Goal: Information Seeking & Learning: Understand process/instructions

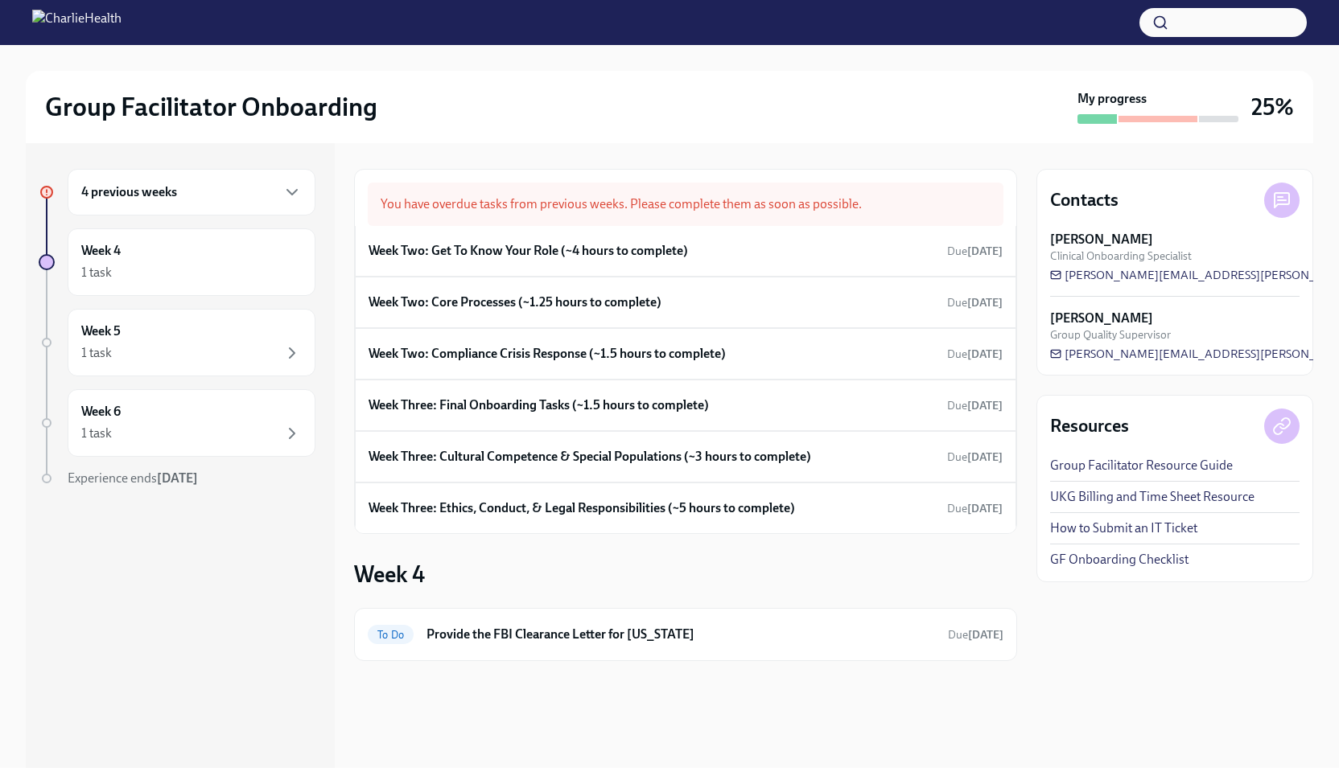
click at [194, 196] on div "4 previous weeks" at bounding box center [191, 192] width 220 height 19
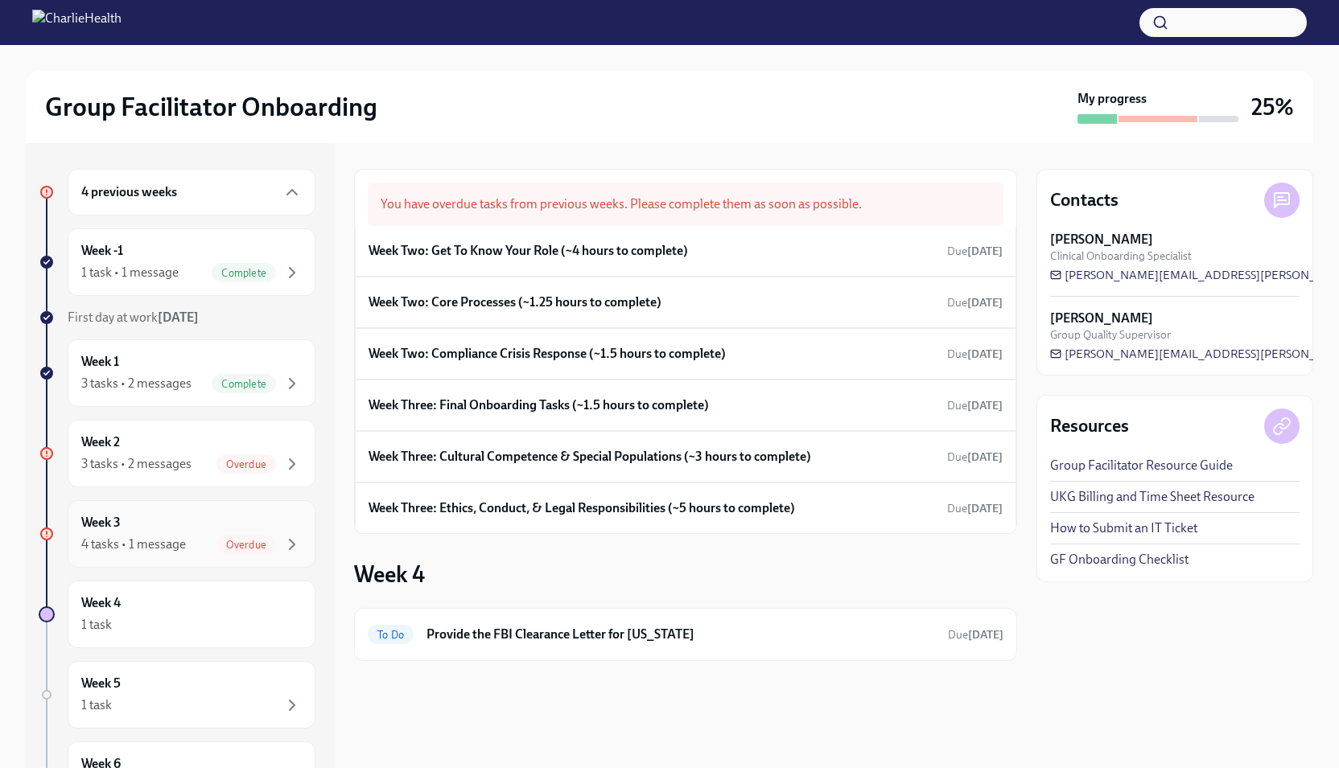
click at [119, 525] on h6 "Week 3" at bounding box center [100, 523] width 39 height 18
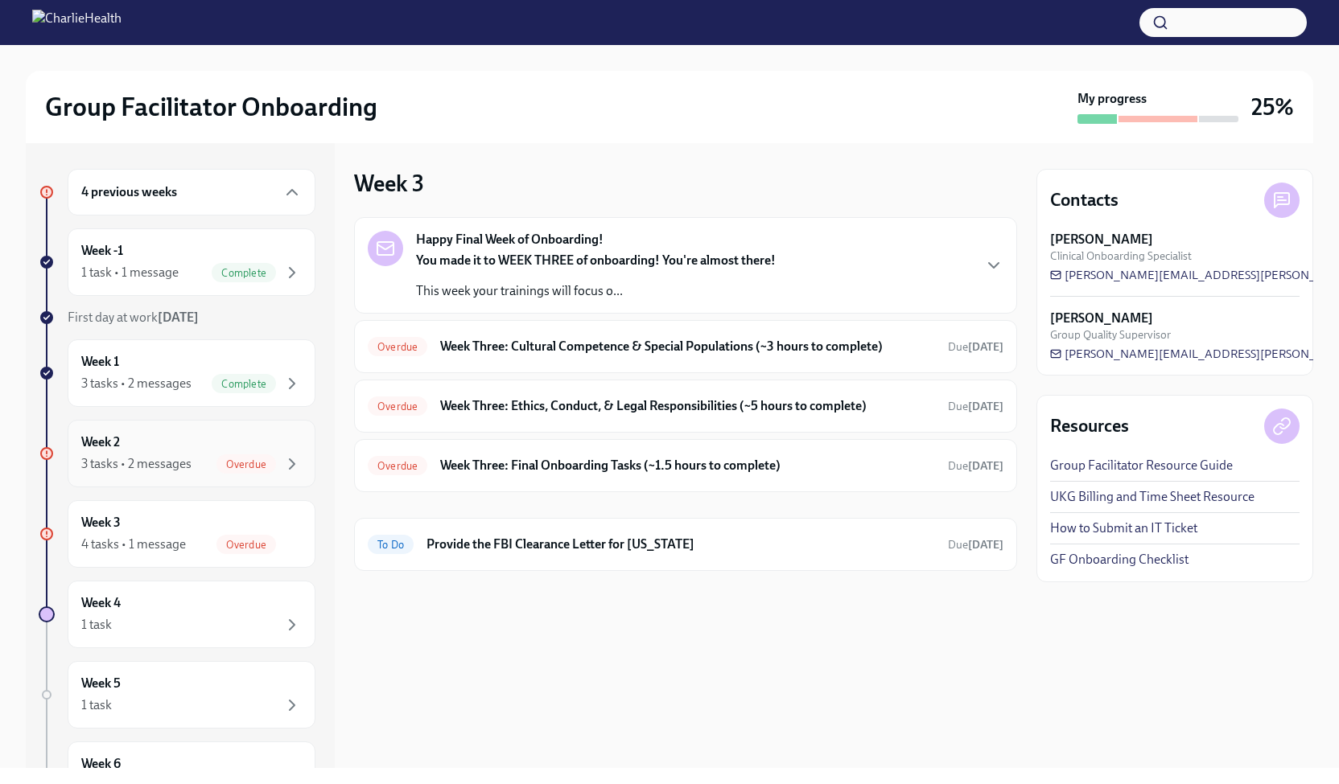
click at [168, 450] on div "Week 2 3 tasks • 2 messages Overdue" at bounding box center [191, 454] width 220 height 40
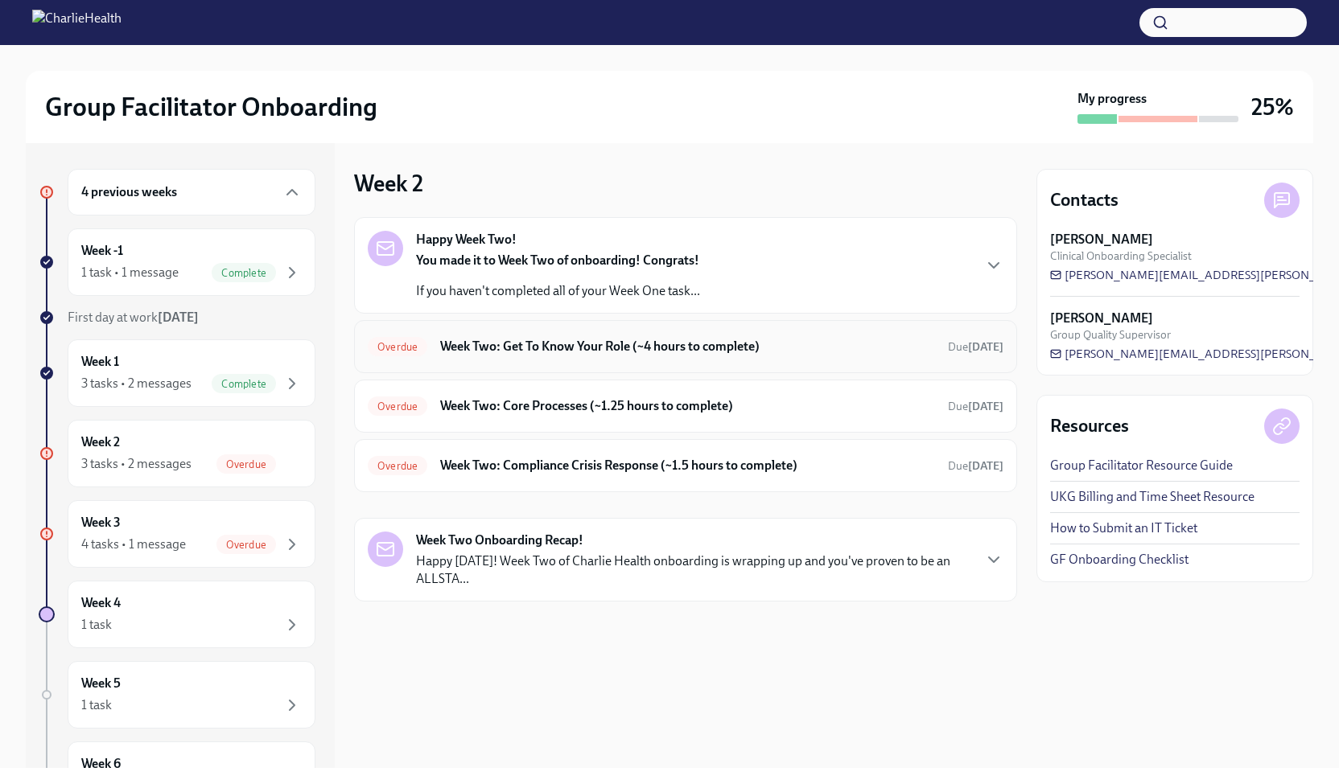
click at [850, 347] on h6 "Week Two: Get To Know Your Role (~4 hours to complete)" at bounding box center [687, 347] width 495 height 18
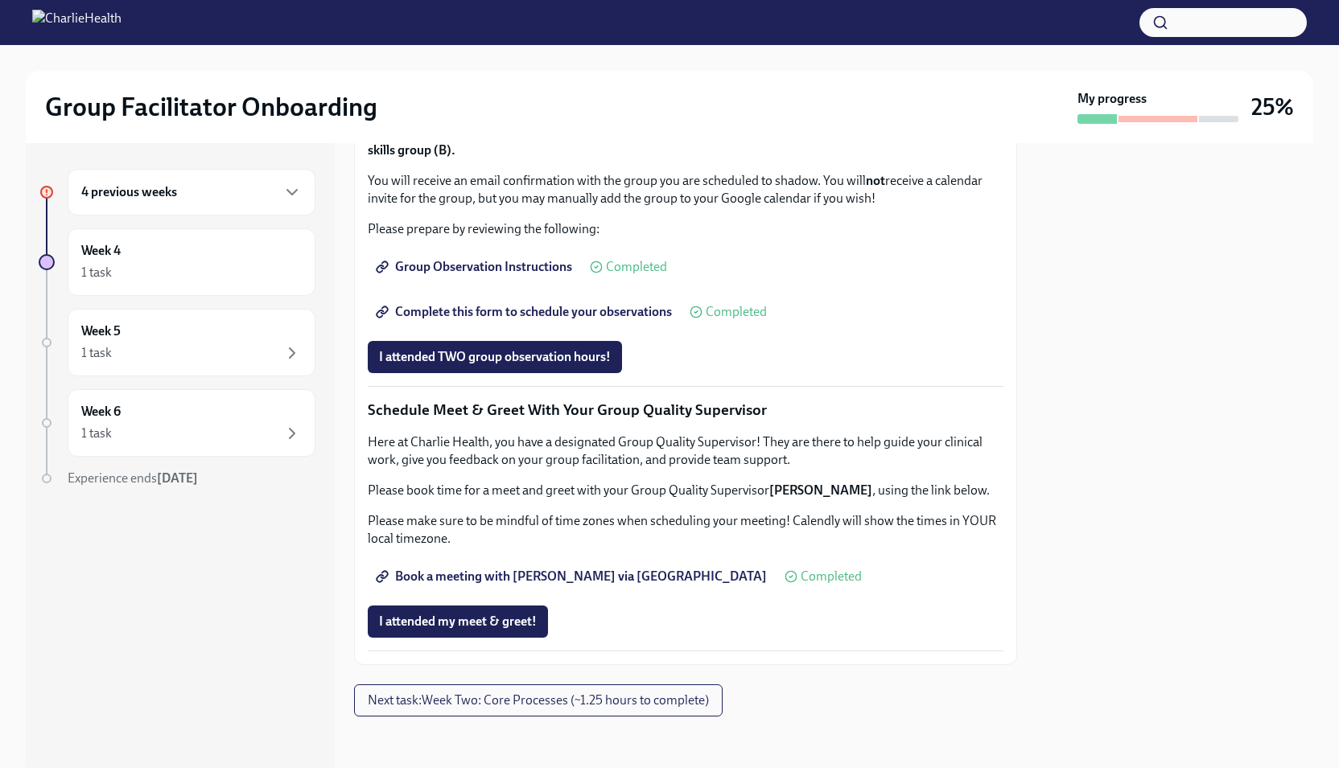
scroll to position [1213, 0]
click at [499, 328] on link "Complete this form to schedule your observations" at bounding box center [525, 312] width 315 height 32
click at [294, 201] on icon "button" at bounding box center [291, 192] width 19 height 19
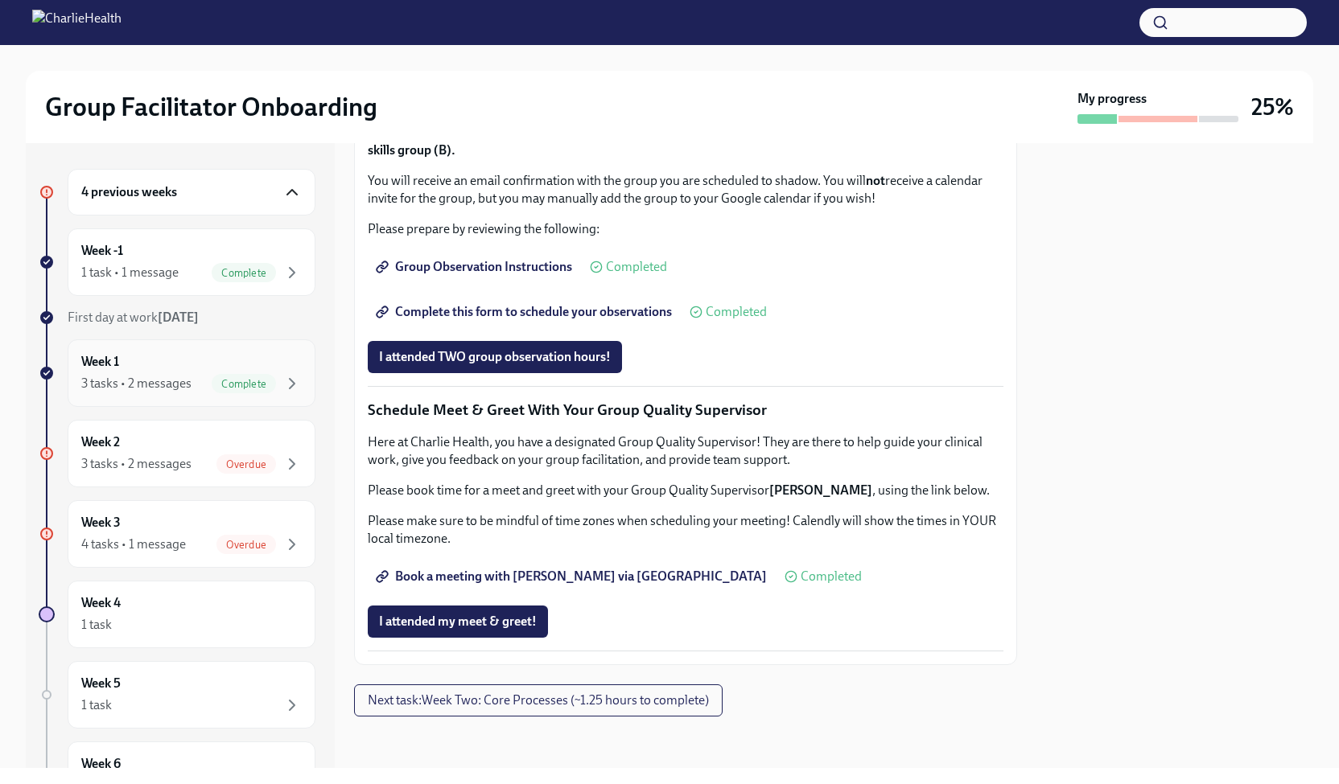
scroll to position [131, 0]
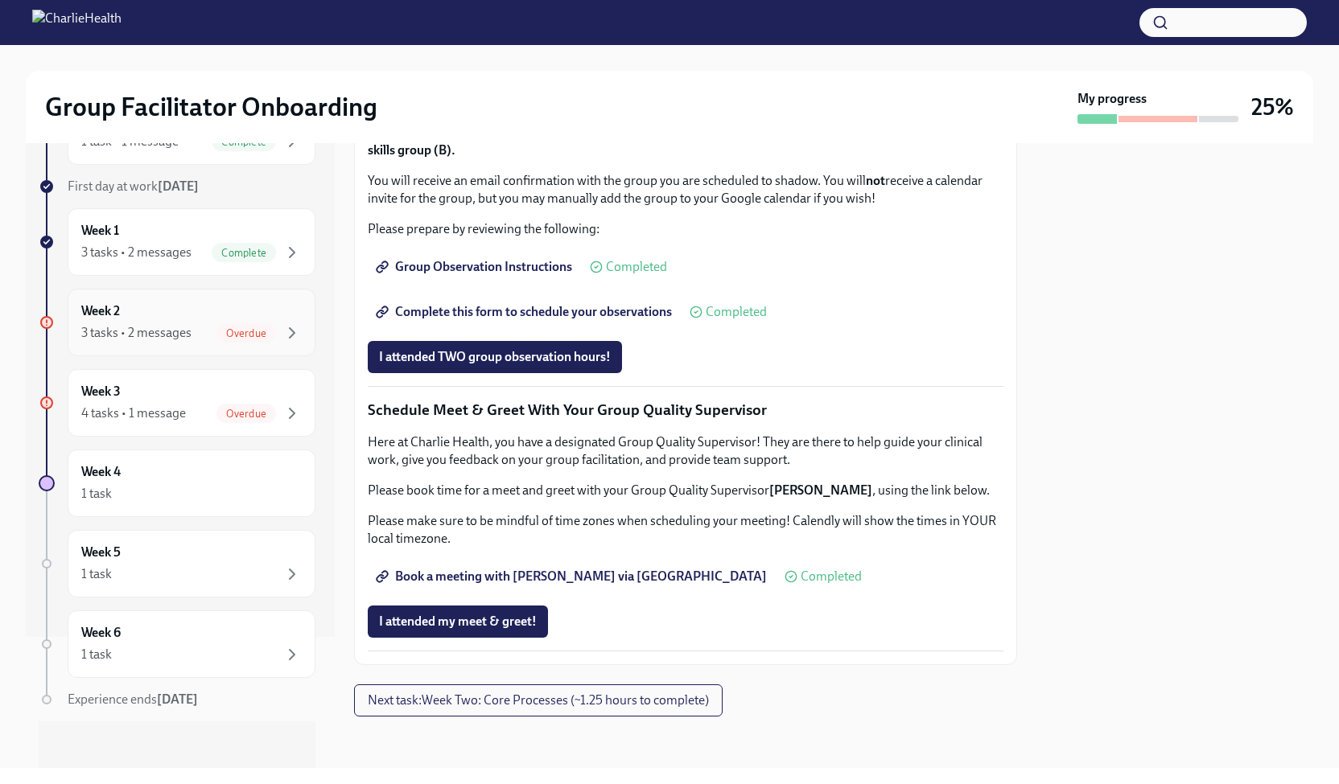
click at [181, 337] on div "3 tasks • 2 messages" at bounding box center [136, 333] width 110 height 18
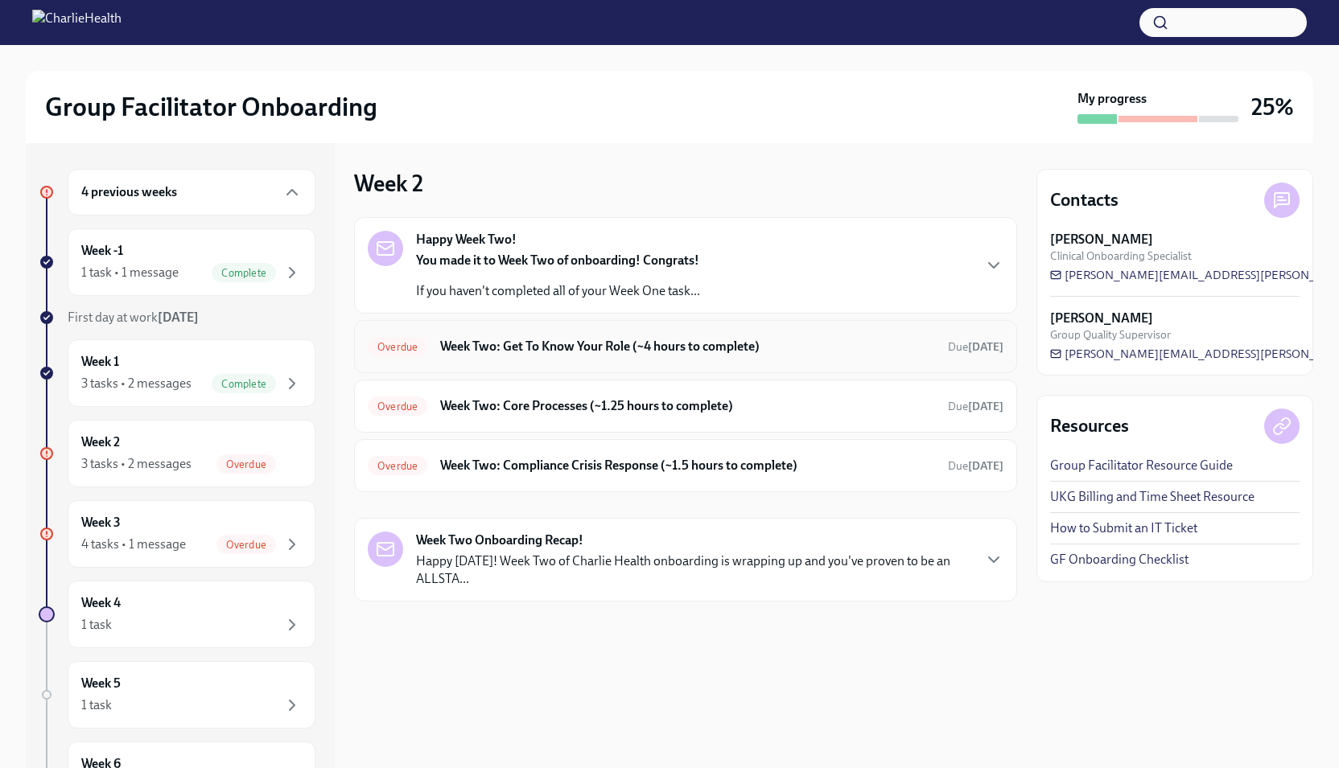
click at [887, 352] on h6 "Week Two: Get To Know Your Role (~4 hours to complete)" at bounding box center [687, 347] width 495 height 18
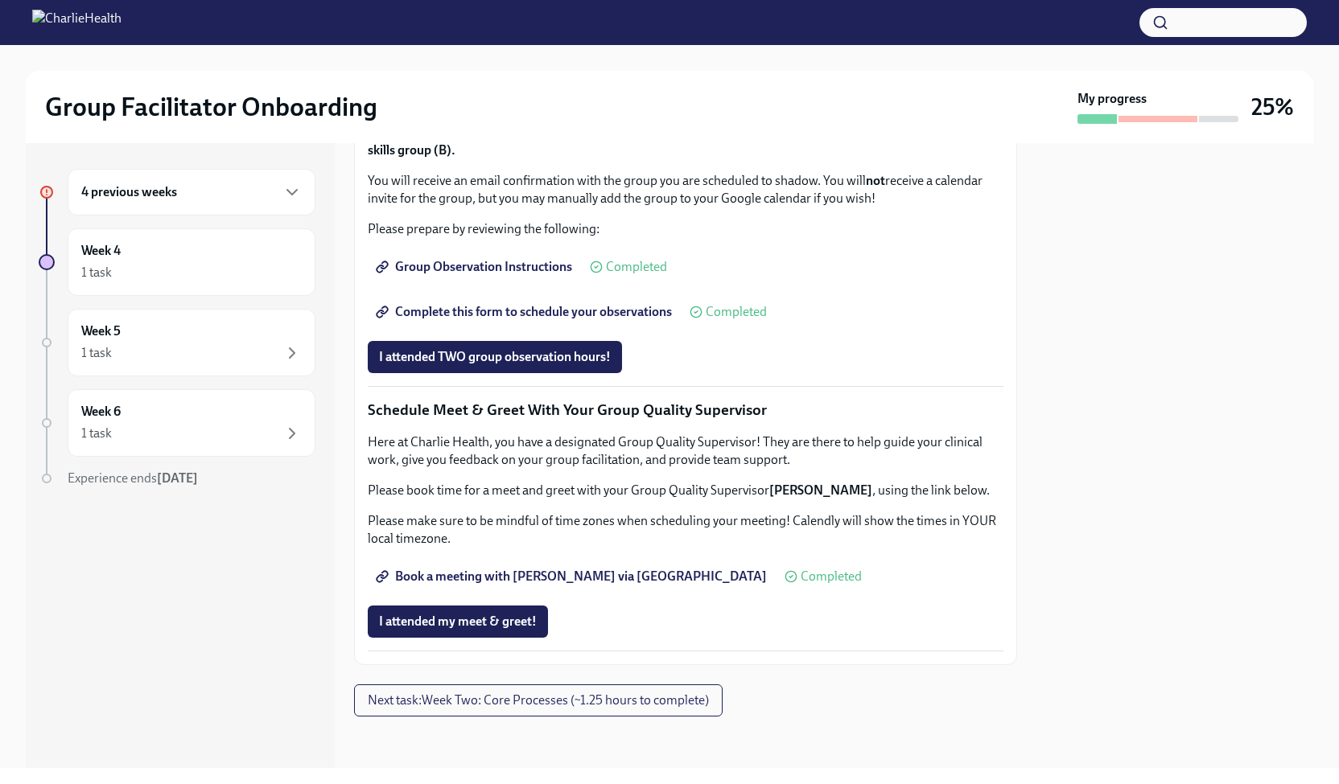
scroll to position [1411, 0]
click at [272, 204] on div "4 previous weeks" at bounding box center [192, 192] width 248 height 47
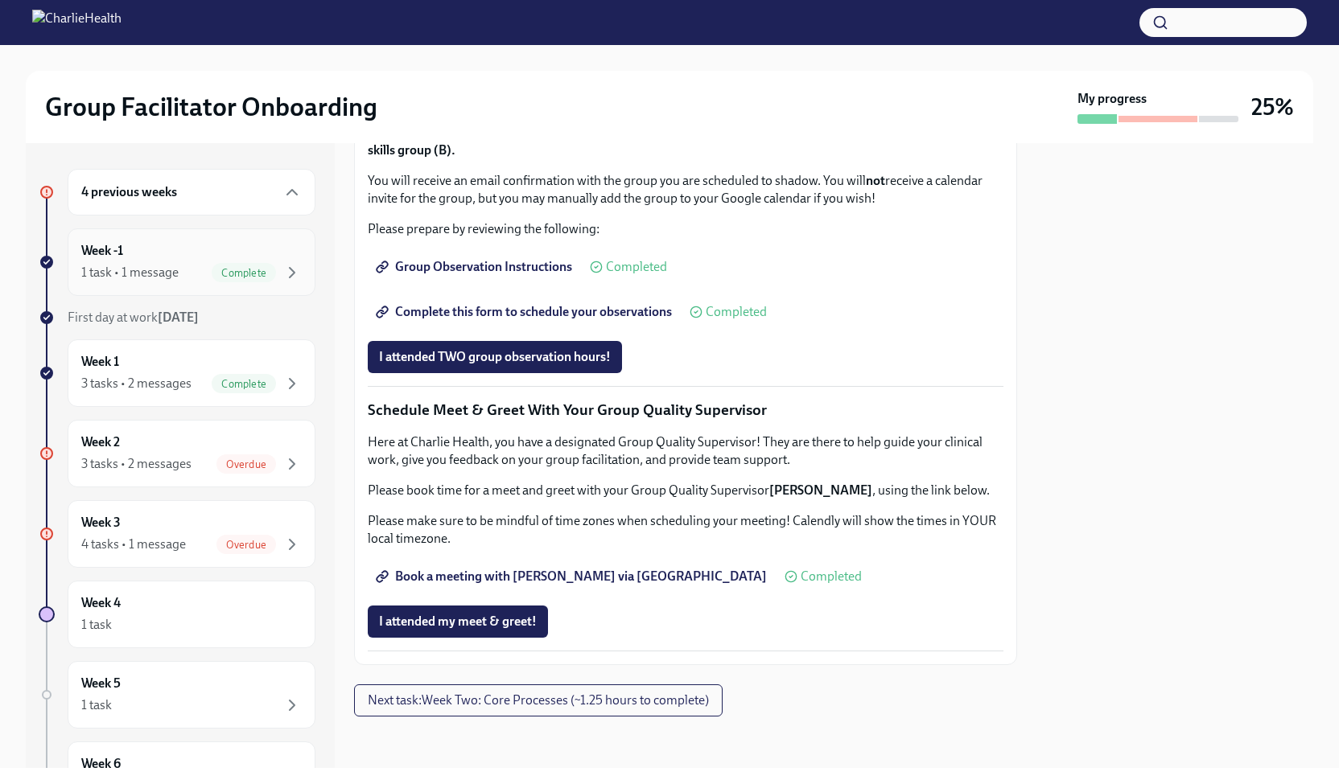
click at [189, 263] on div "1 task • 1 message Complete" at bounding box center [191, 272] width 220 height 19
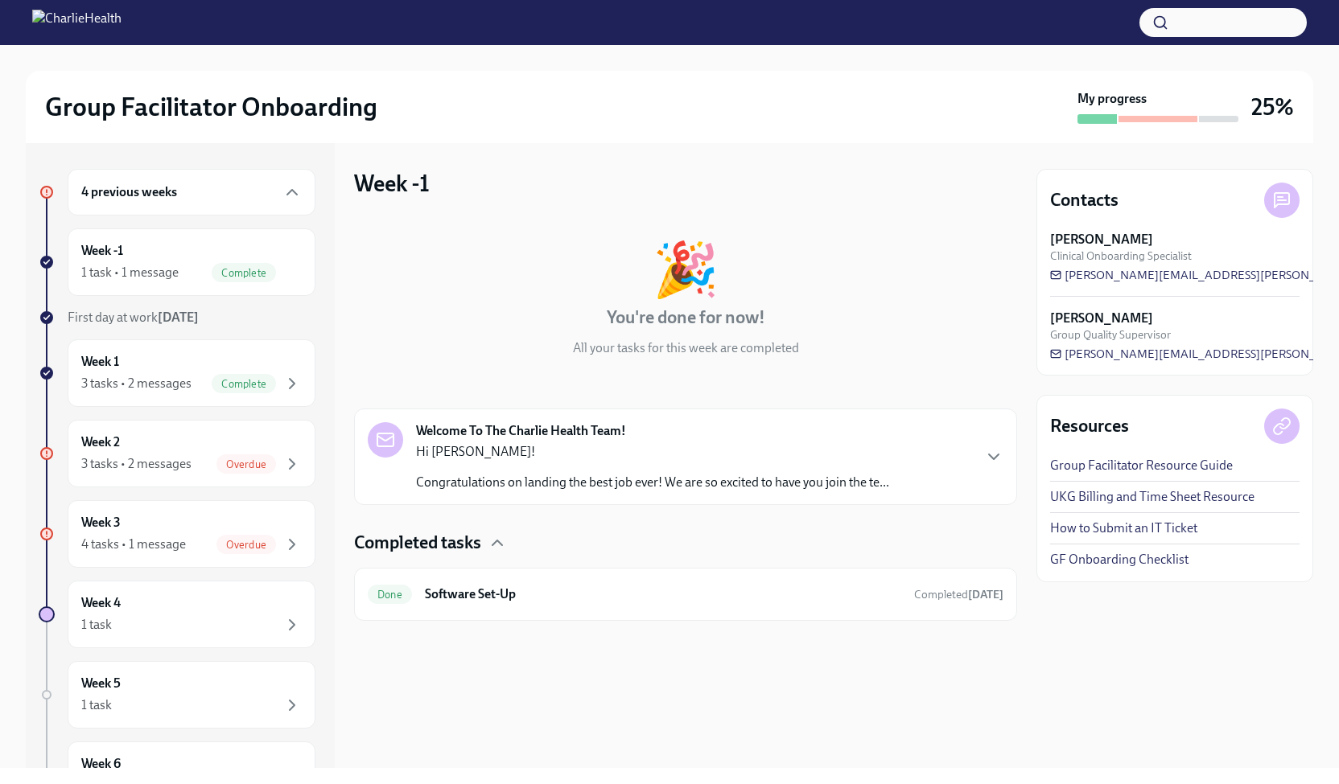
click at [864, 482] on p "Congratulations on landing the best job ever! We are so excited to have you joi…" at bounding box center [652, 483] width 473 height 18
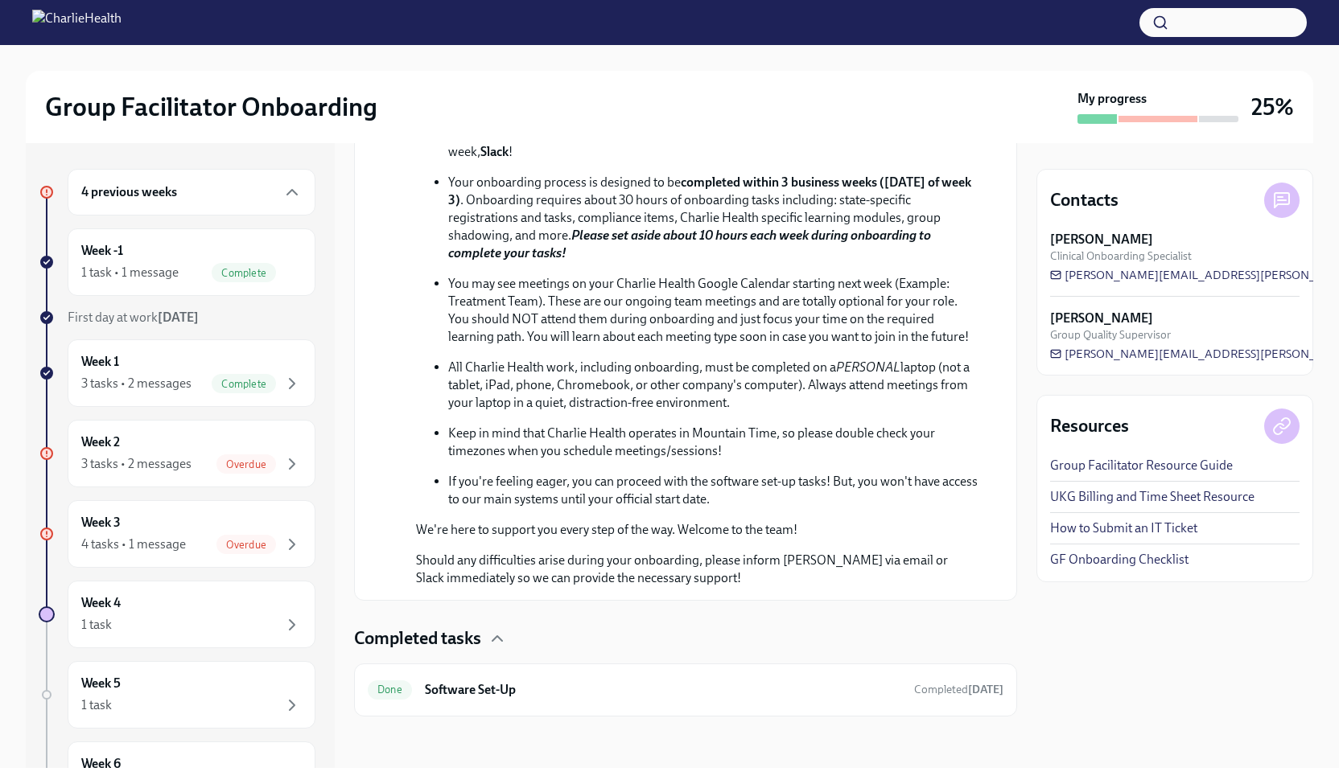
scroll to position [727, 0]
click at [178, 458] on div "3 tasks • 2 messages" at bounding box center [136, 464] width 110 height 18
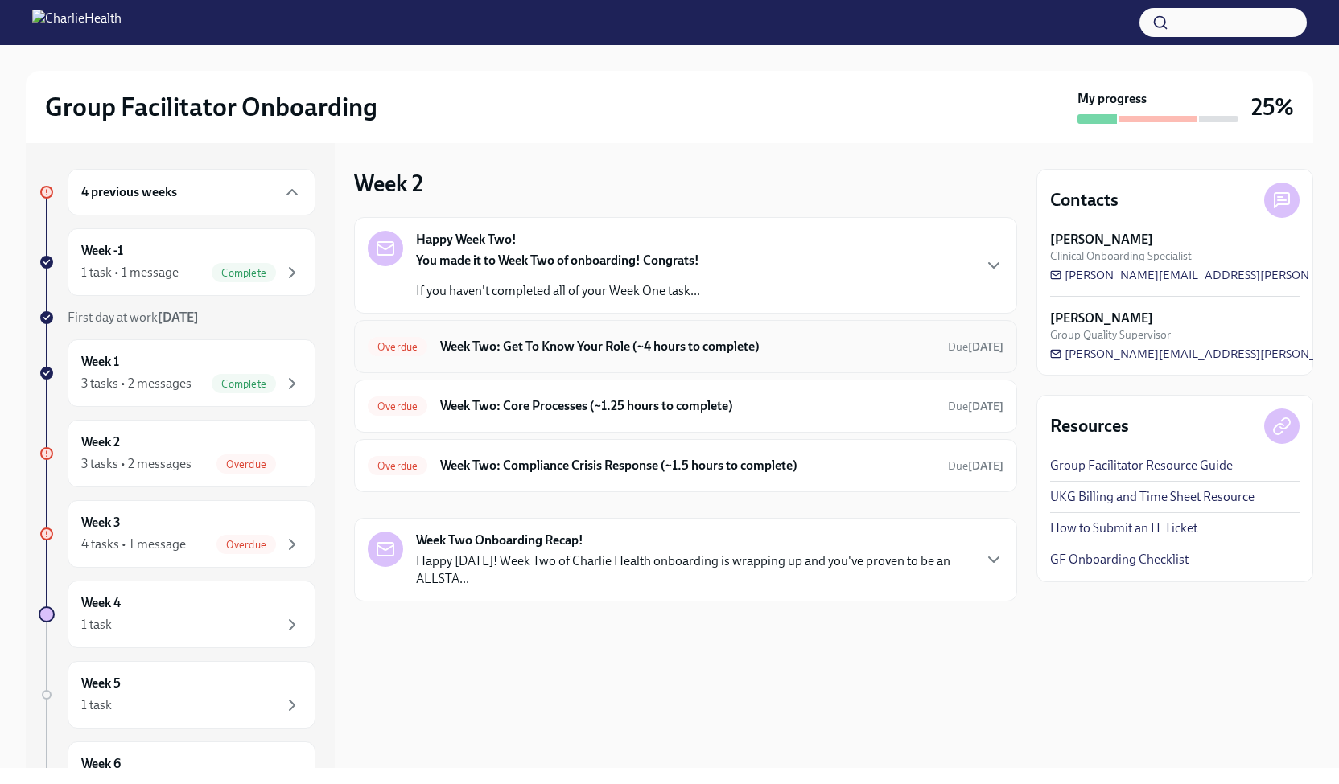
click at [851, 347] on h6 "Week Two: Get To Know Your Role (~4 hours to complete)" at bounding box center [687, 347] width 495 height 18
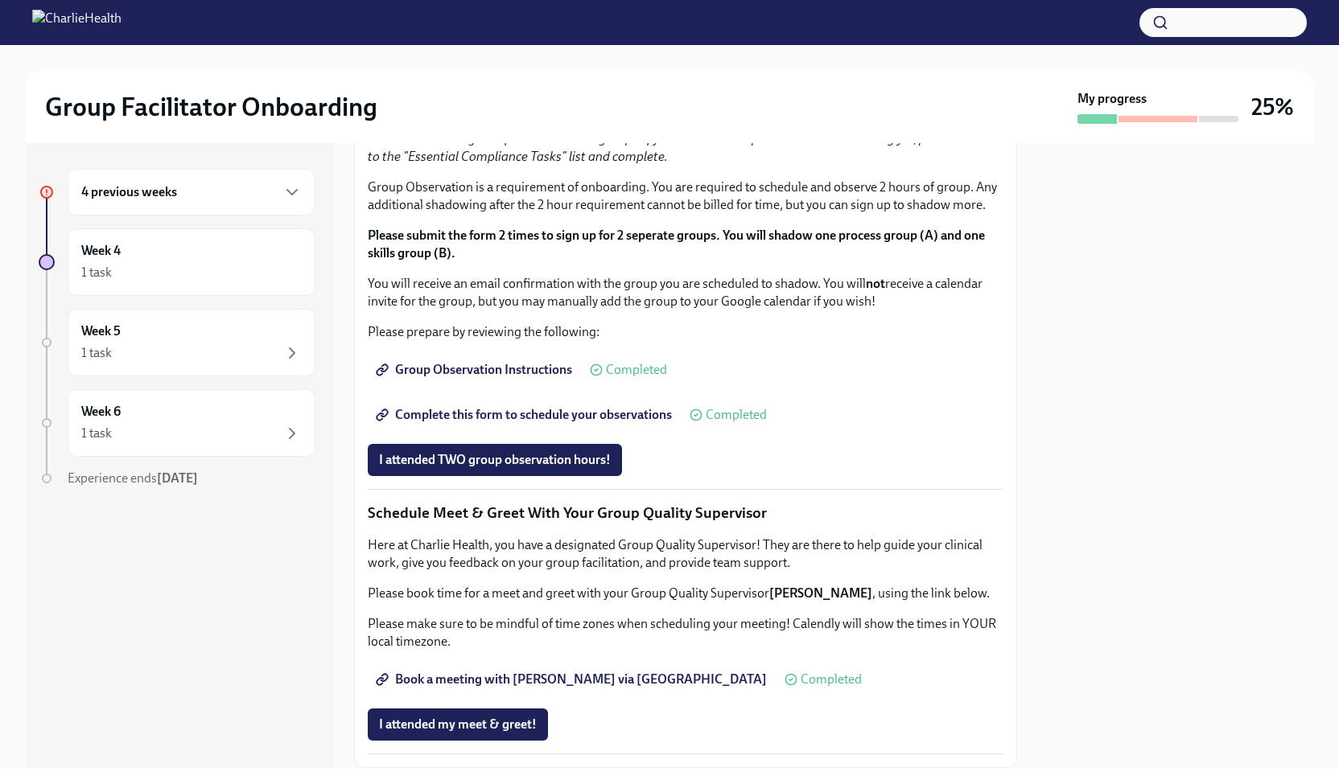
scroll to position [842, 0]
